Goal: Task Accomplishment & Management: Manage account settings

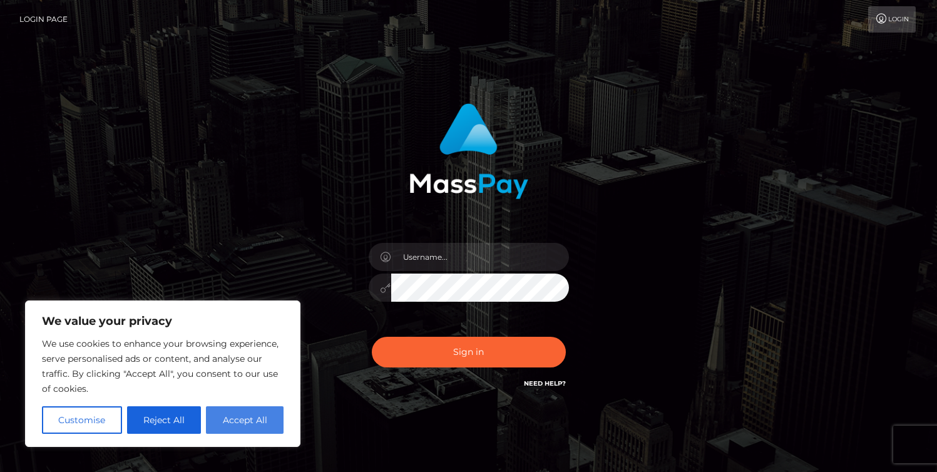
click at [245, 424] on button "Accept All" at bounding box center [245, 420] width 78 height 28
checkbox input "true"
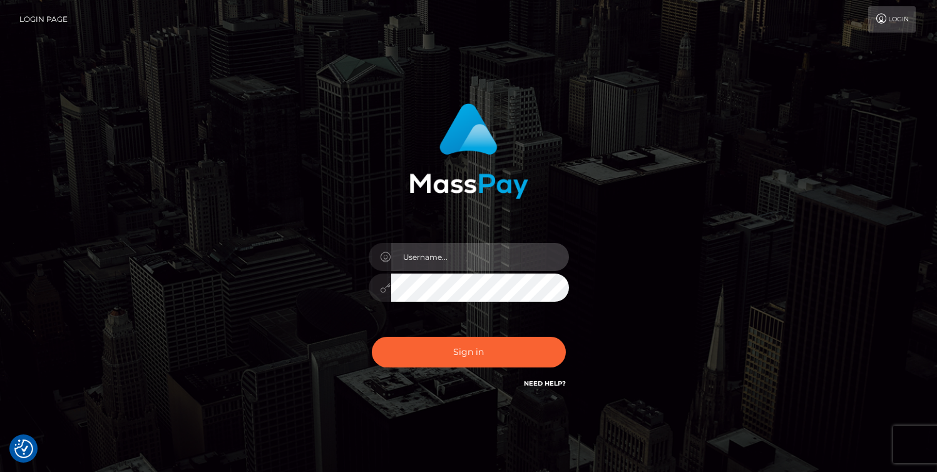
click at [413, 257] on input "text" at bounding box center [480, 257] width 178 height 28
type input "efrain.ievpro"
click at [372, 337] on button "Sign in" at bounding box center [469, 352] width 194 height 31
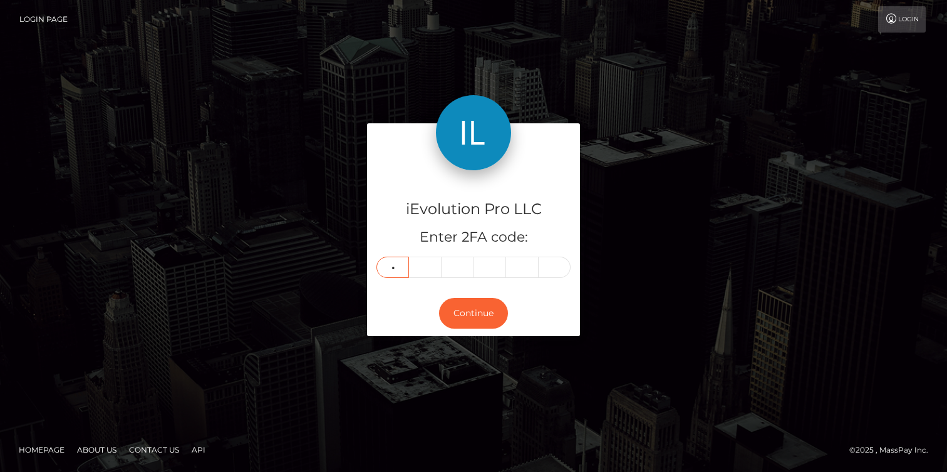
type input "6"
type input "8"
type input "1"
type input "4"
type input "3"
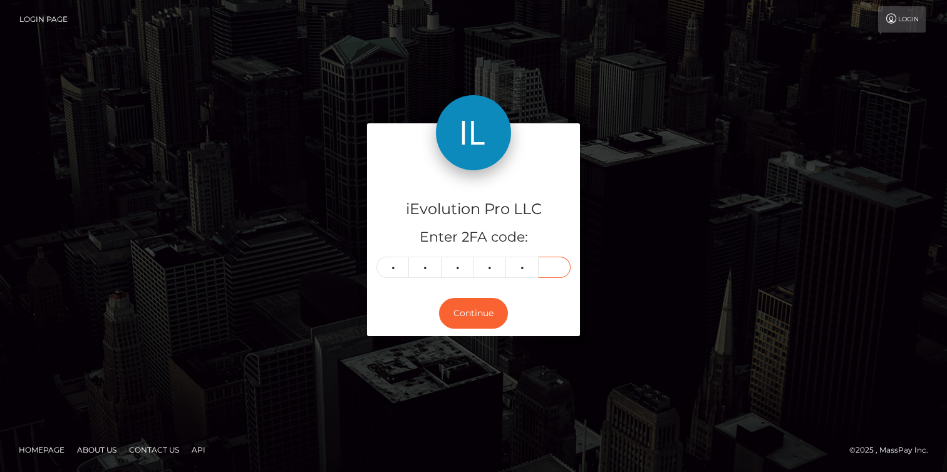
type input "0"
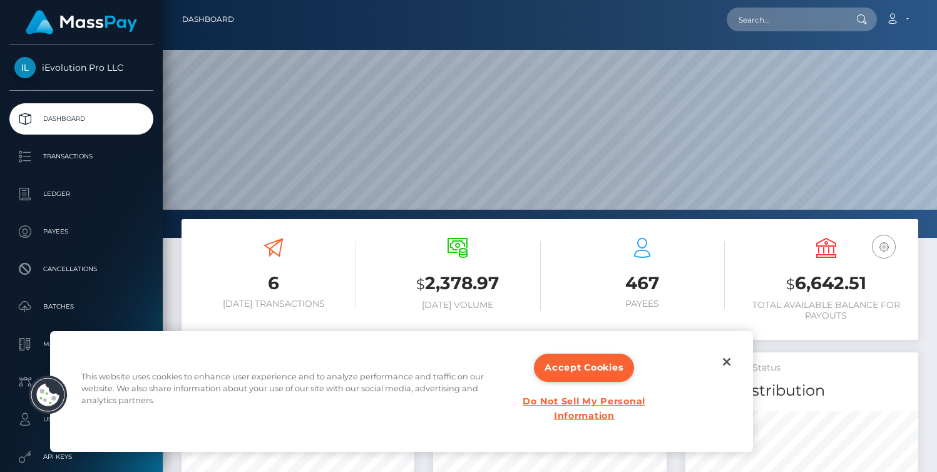
scroll to position [222, 233]
click at [578, 363] on button "Accept Cookies" at bounding box center [584, 368] width 100 height 28
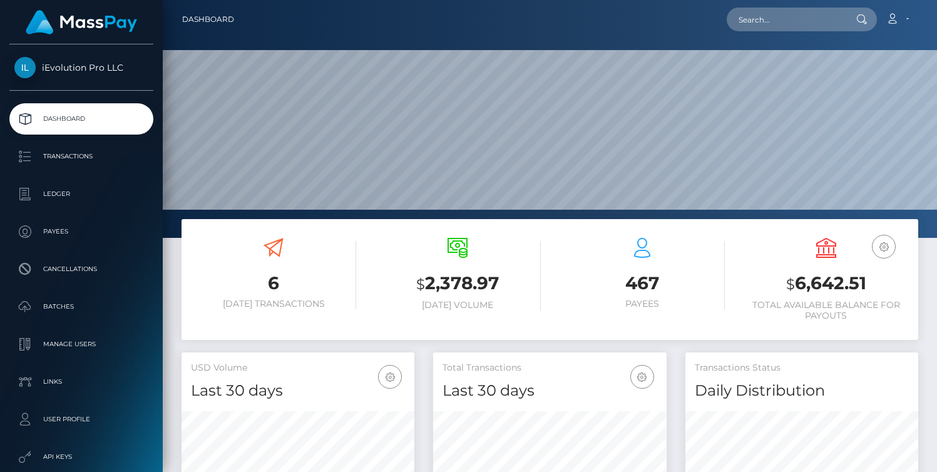
scroll to position [128, 0]
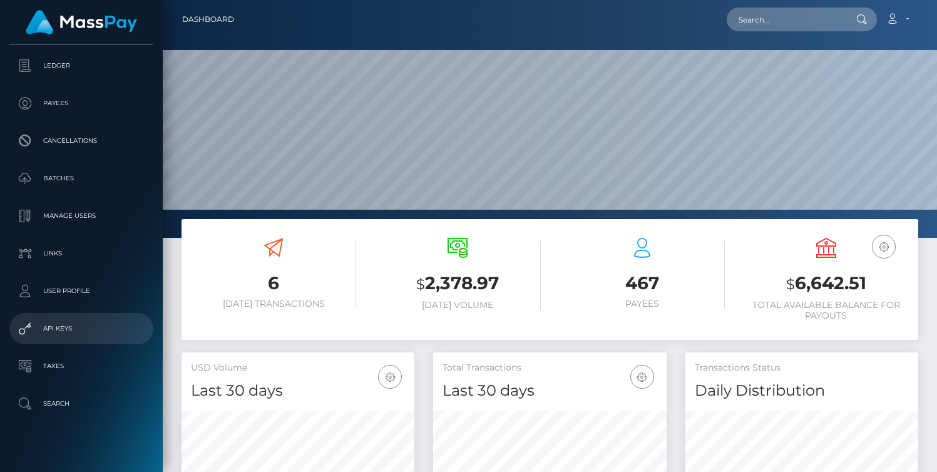
click at [44, 330] on p "API Keys" at bounding box center [81, 328] width 134 height 19
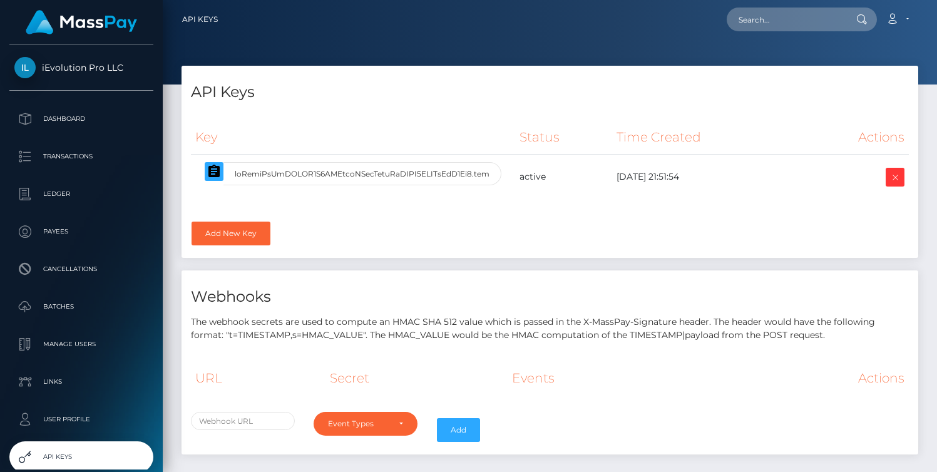
select select
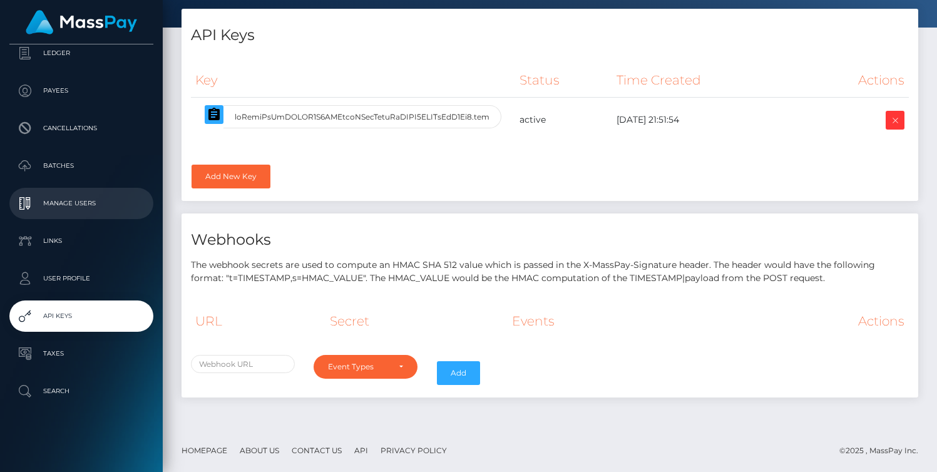
scroll to position [133, 0]
